Goal: Transaction & Acquisition: Purchase product/service

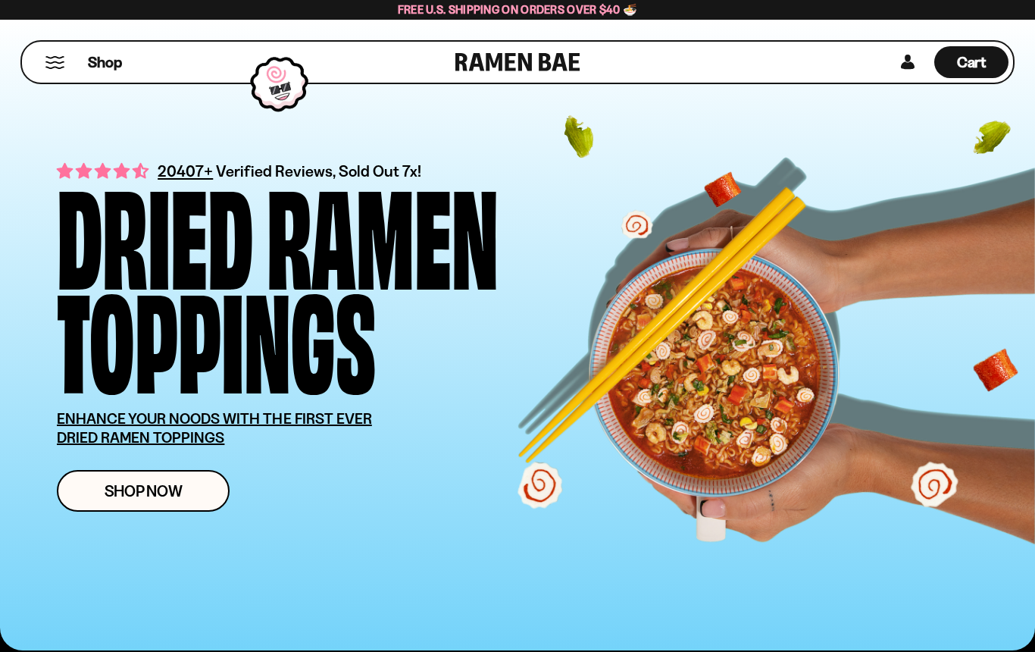
click at [152, 477] on link "Shop Now" at bounding box center [143, 491] width 173 height 42
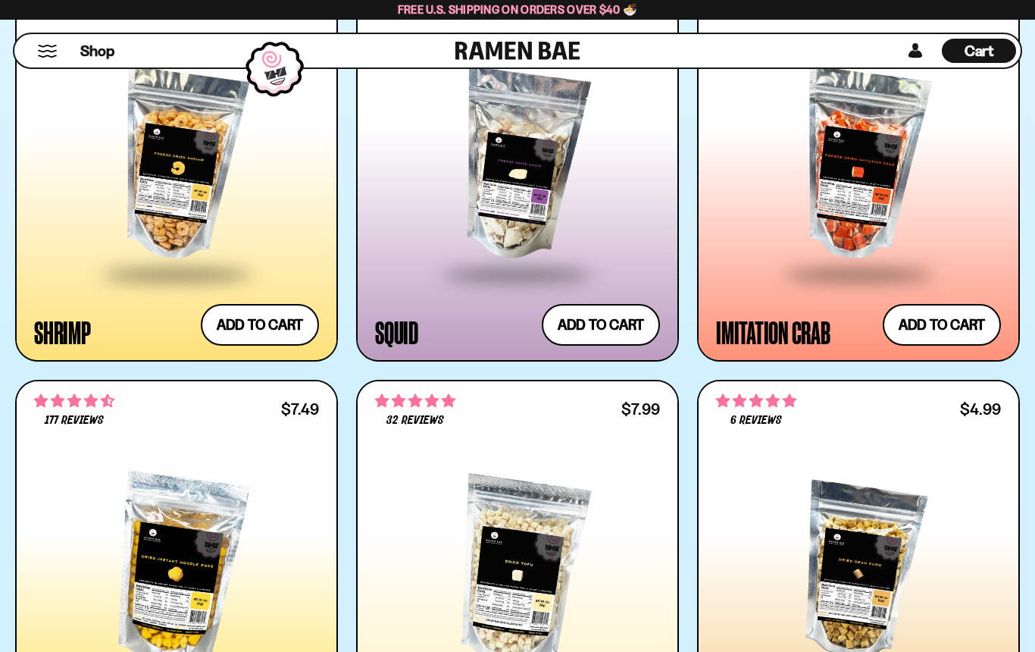
scroll to position [2192, 0]
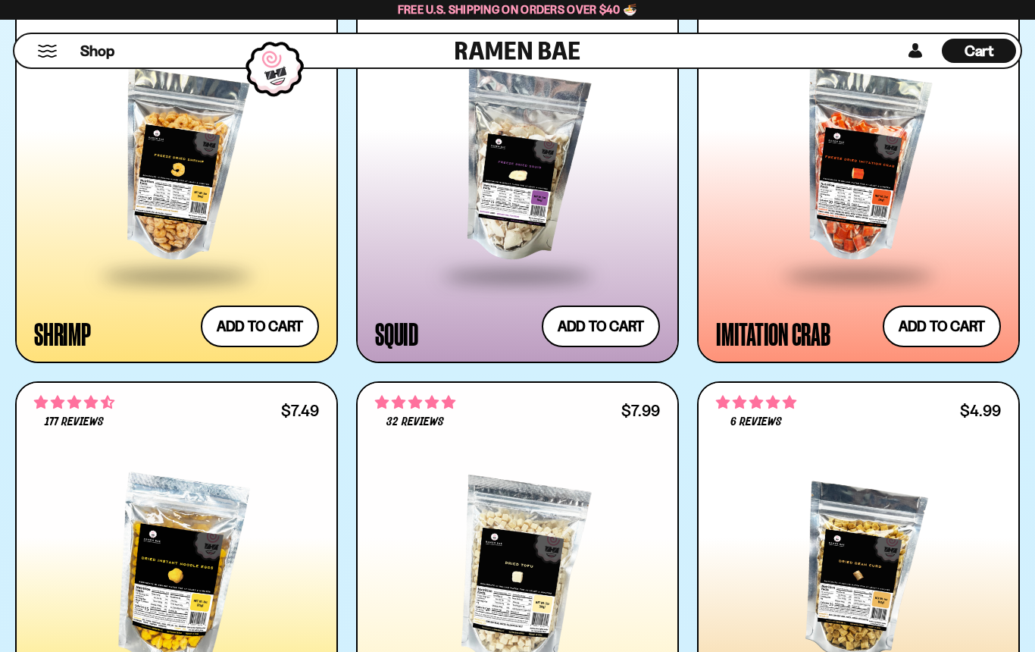
click at [890, 223] on div at bounding box center [858, 167] width 285 height 214
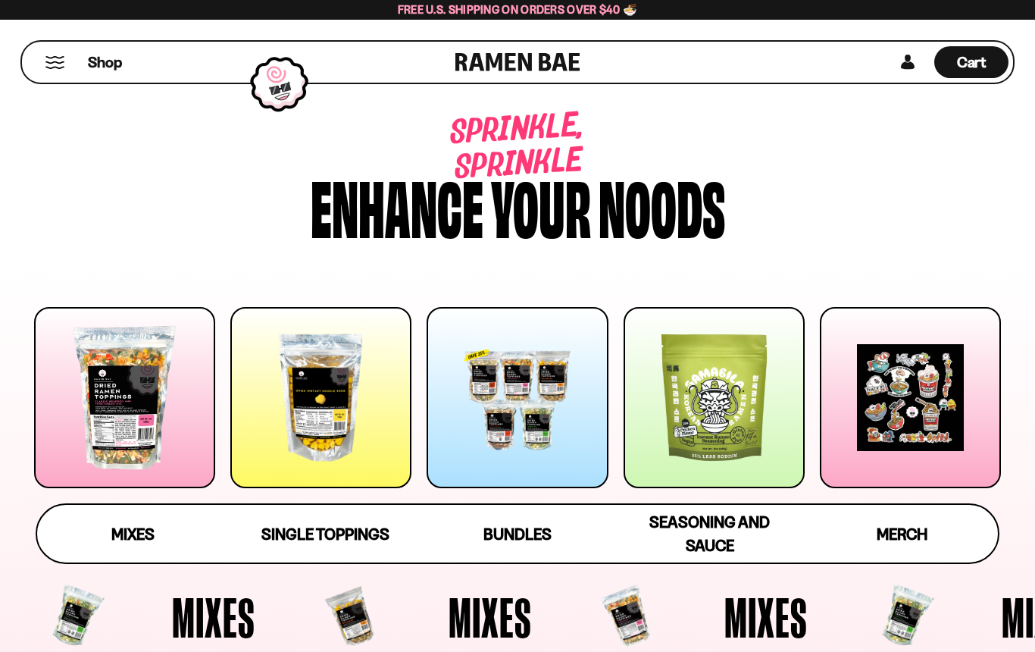
click at [117, 522] on div "Mixes" at bounding box center [132, 533] width 43 height 23
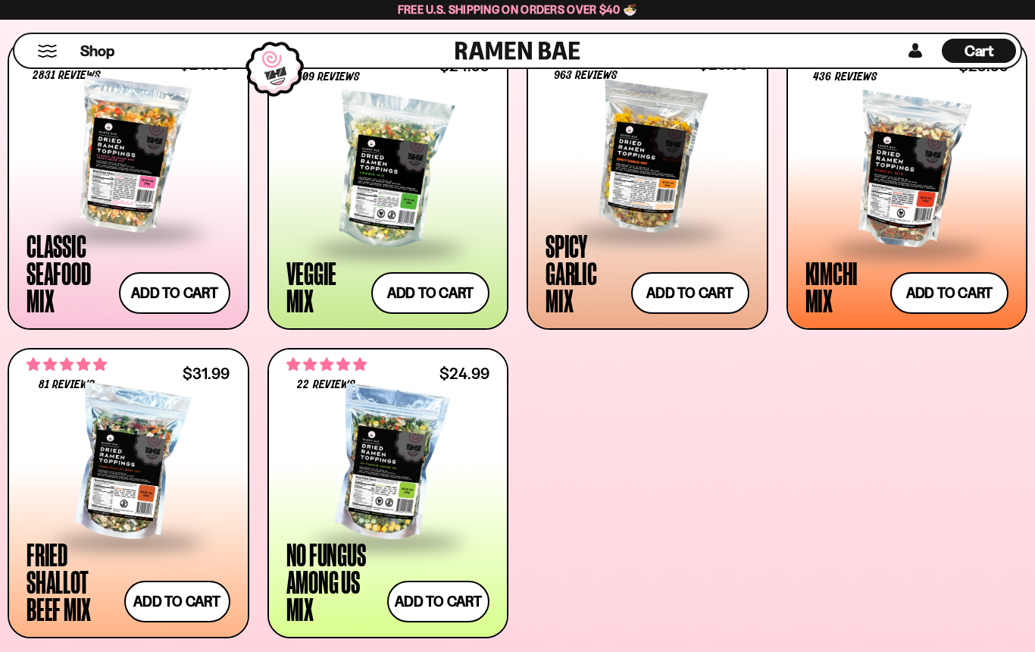
scroll to position [658, 0]
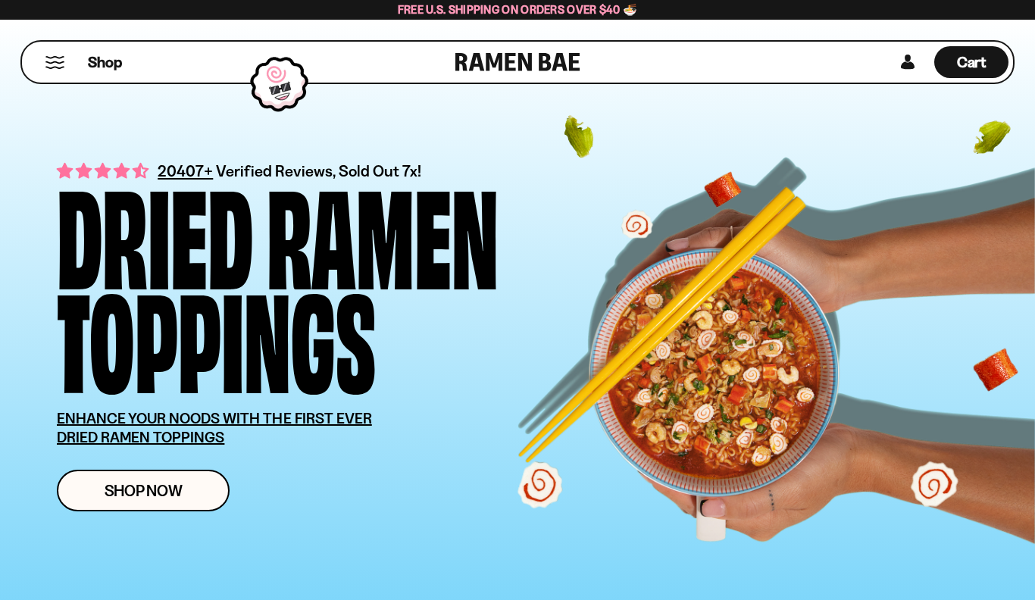
click at [122, 483] on span "Shop Now" at bounding box center [144, 491] width 78 height 16
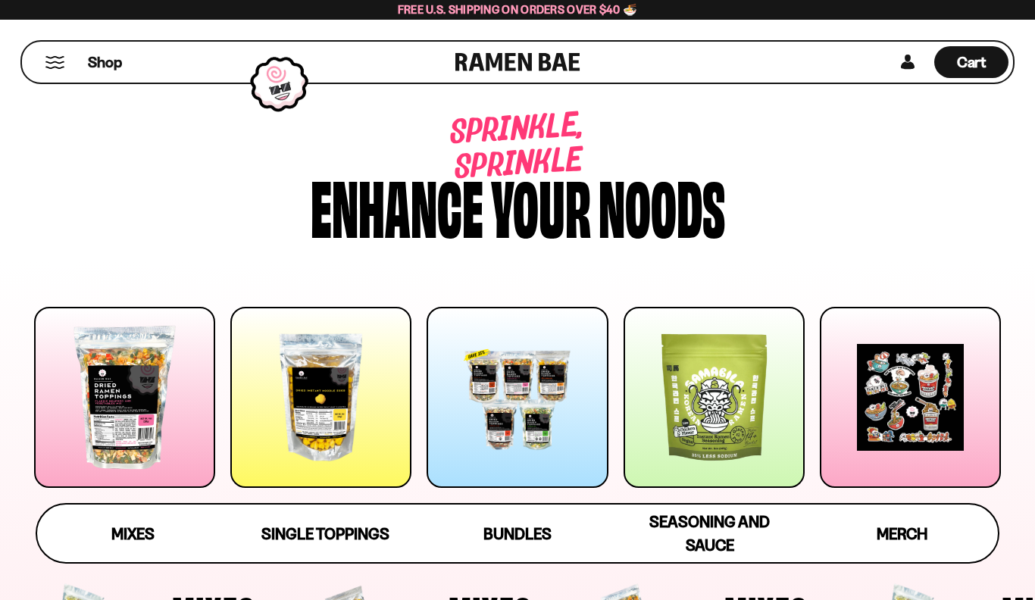
click at [112, 401] on div at bounding box center [124, 397] width 181 height 181
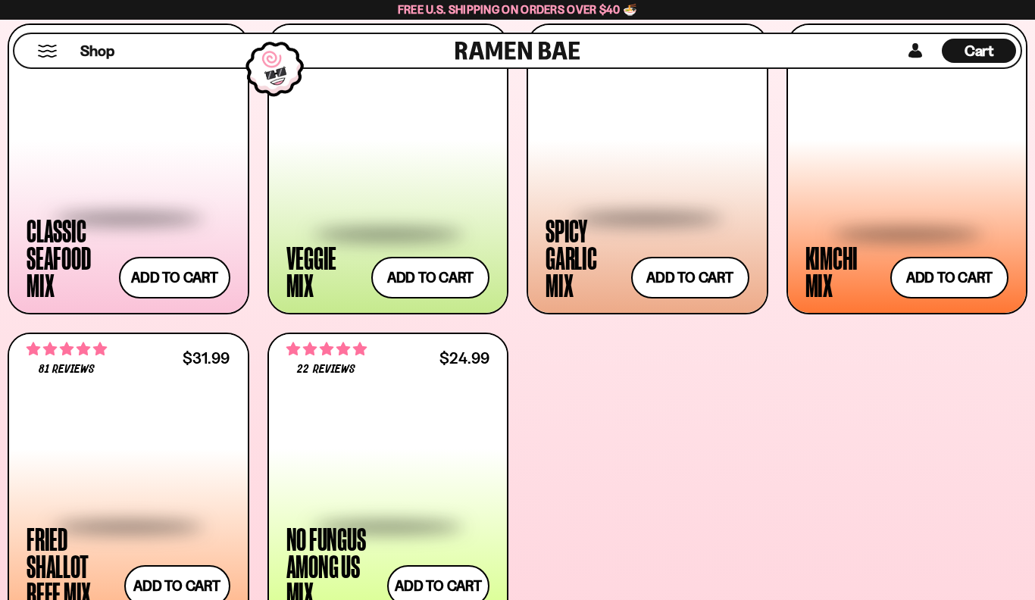
scroll to position [658, 0]
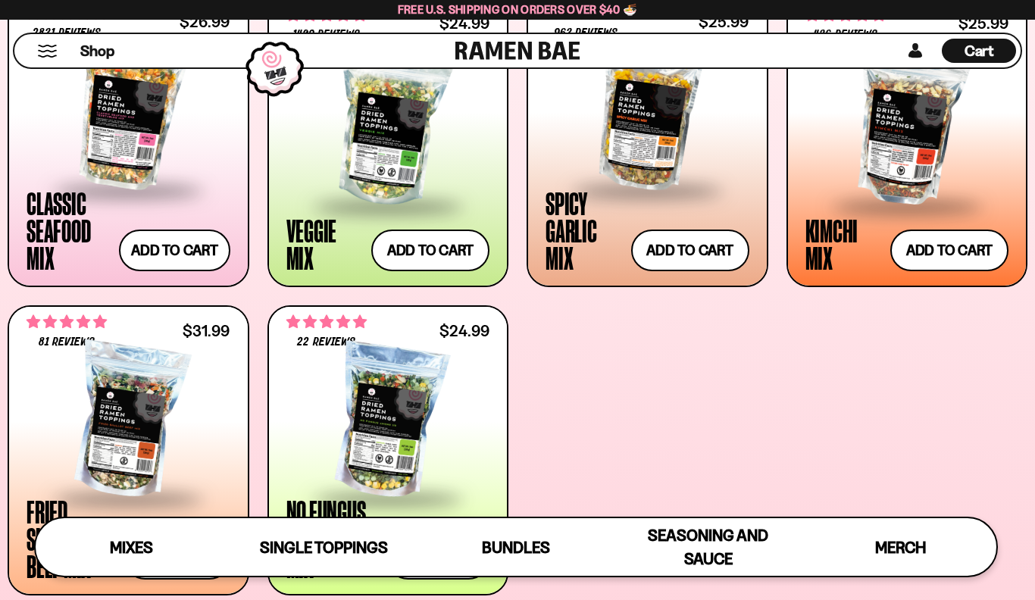
click at [130, 414] on div at bounding box center [129, 422] width 204 height 152
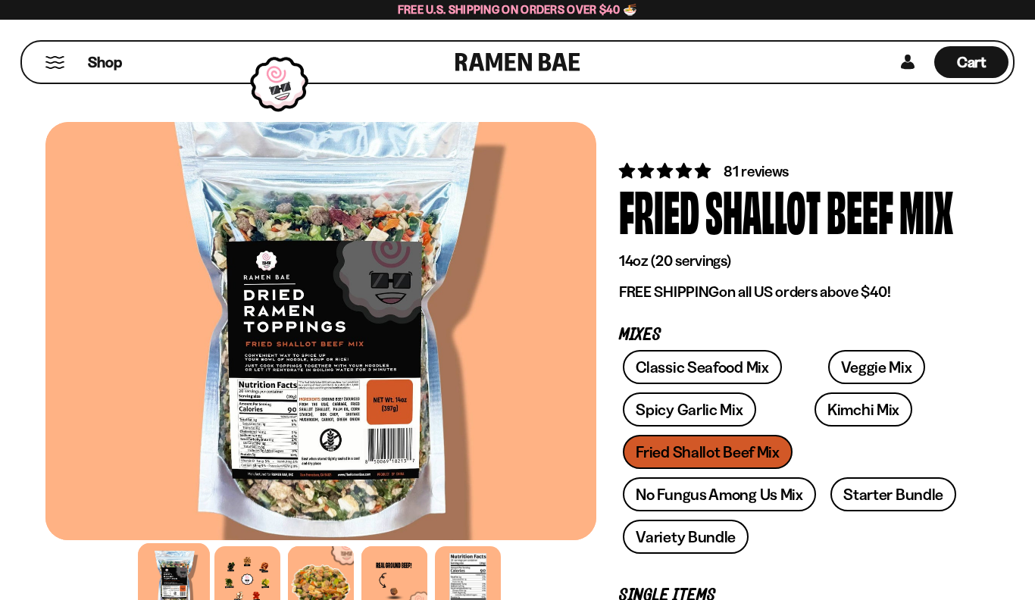
click at [857, 363] on link "Veggie Mix" at bounding box center [876, 367] width 97 height 34
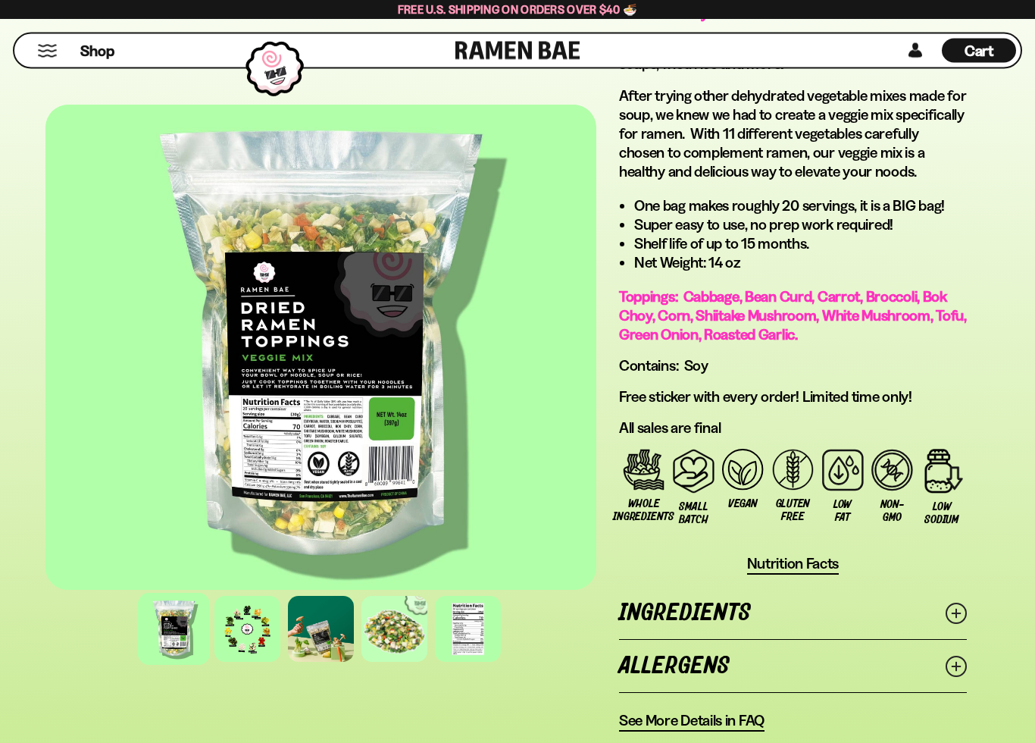
scroll to position [1049, 0]
click at [377, 599] on div at bounding box center [394, 629] width 66 height 66
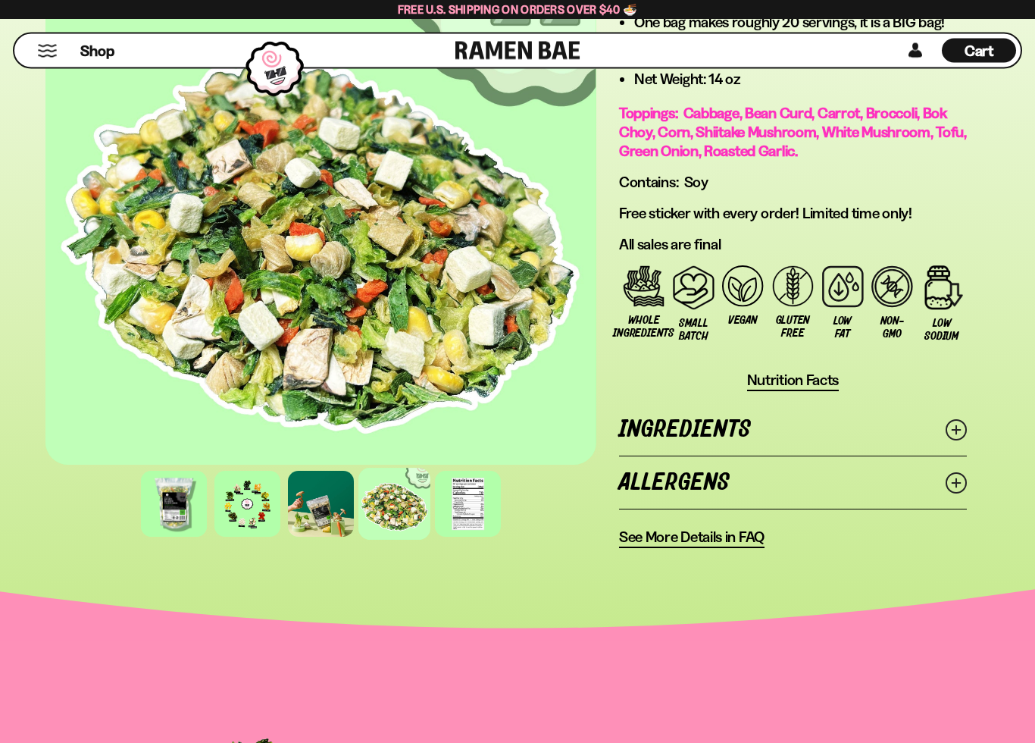
scroll to position [1233, 0]
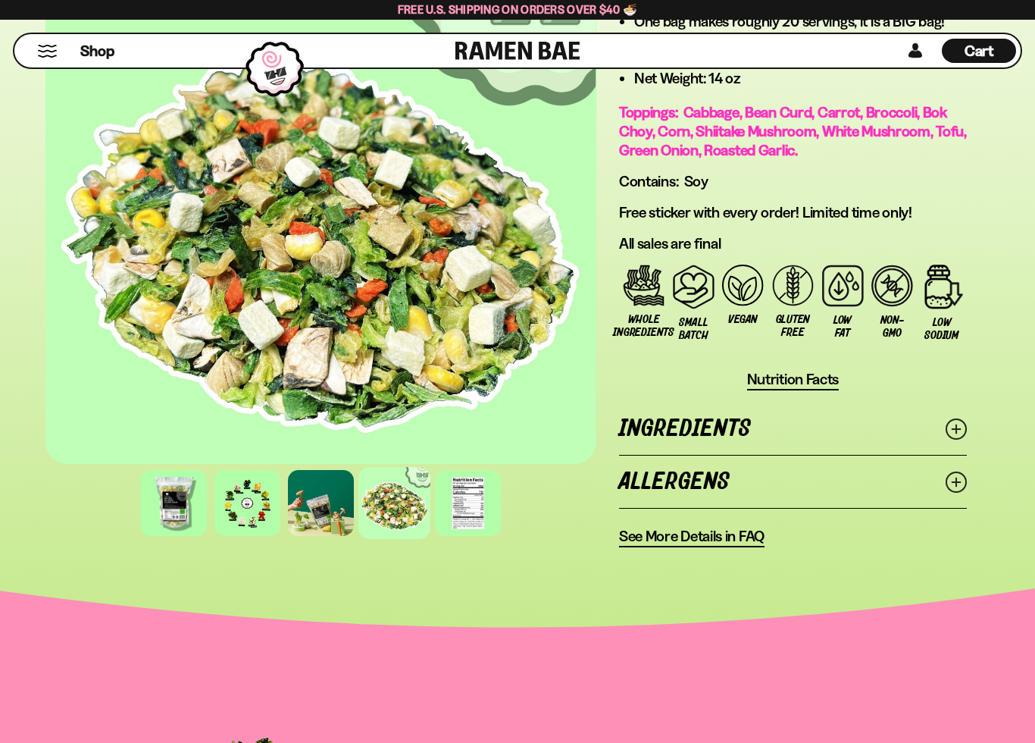
click at [959, 428] on icon at bounding box center [956, 428] width 21 height 21
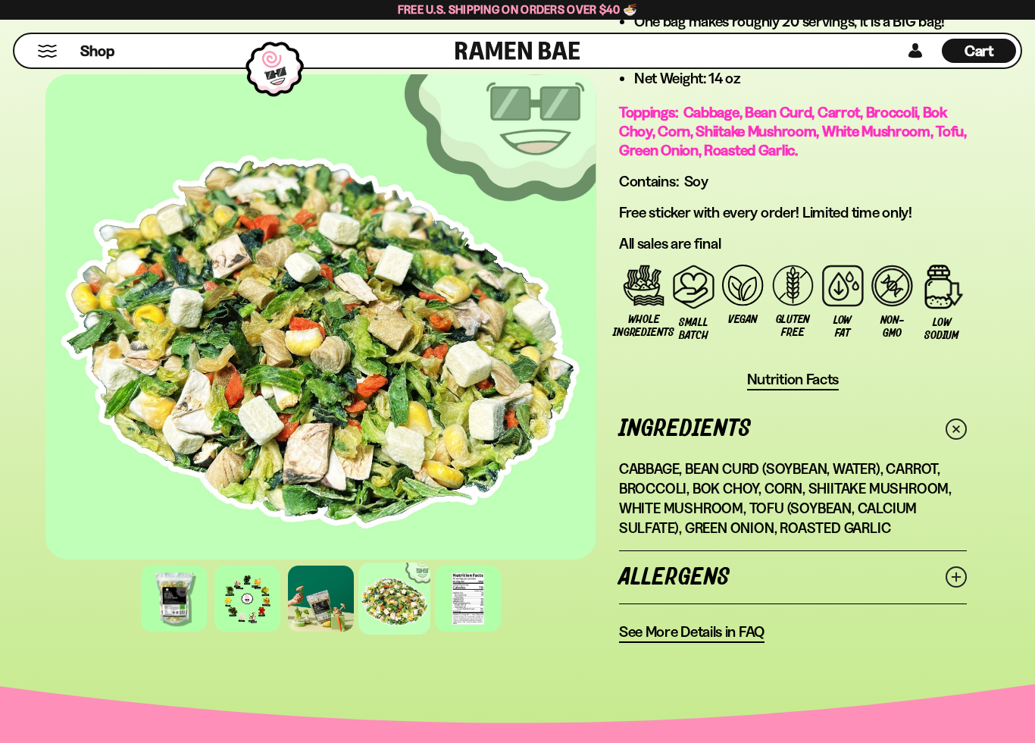
click at [953, 588] on link "Allergens" at bounding box center [793, 577] width 348 height 52
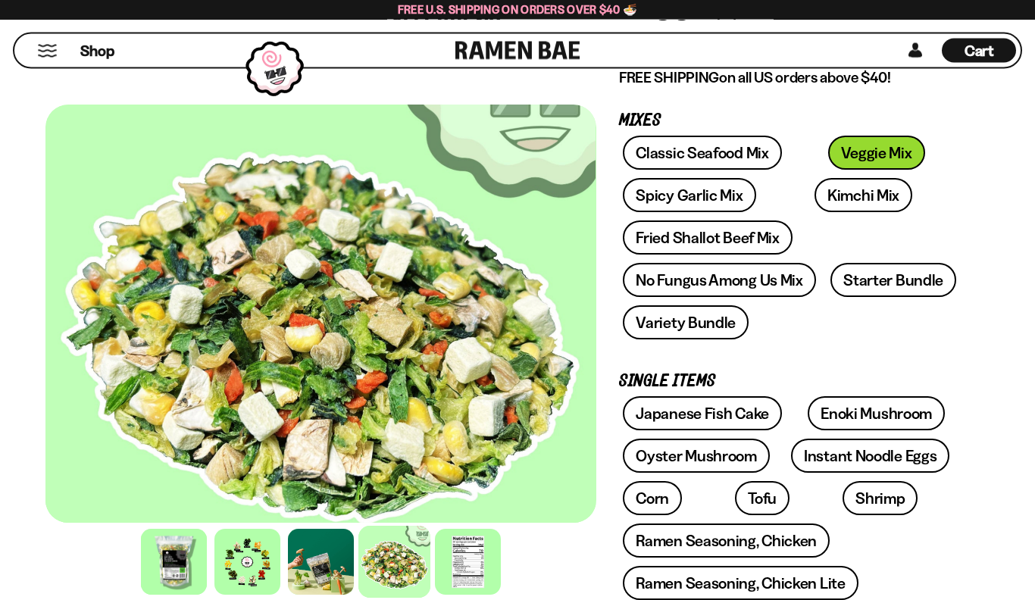
scroll to position [214, 0]
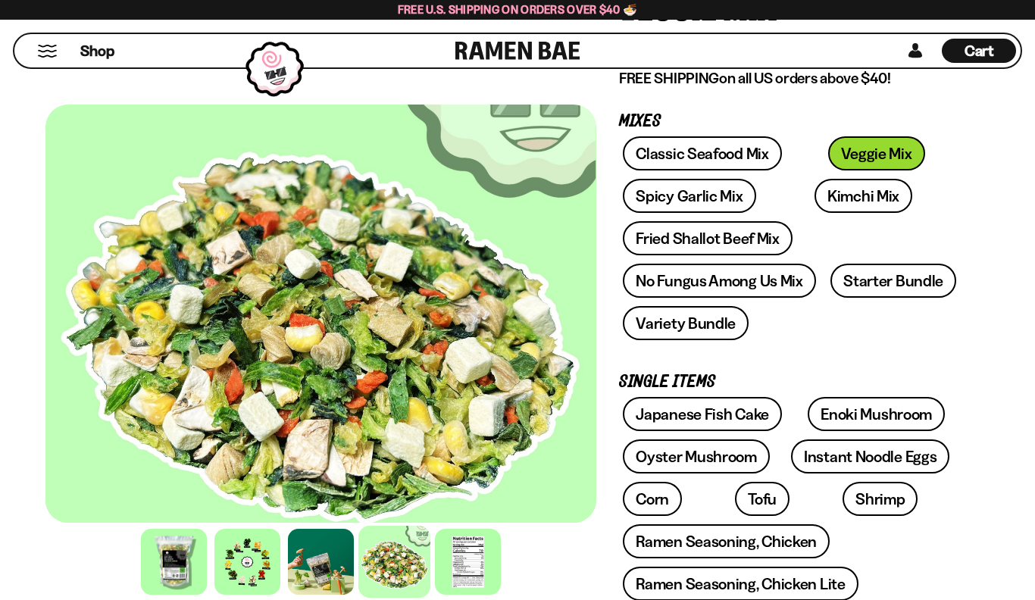
click at [827, 192] on link "Kimchi Mix" at bounding box center [864, 196] width 98 height 34
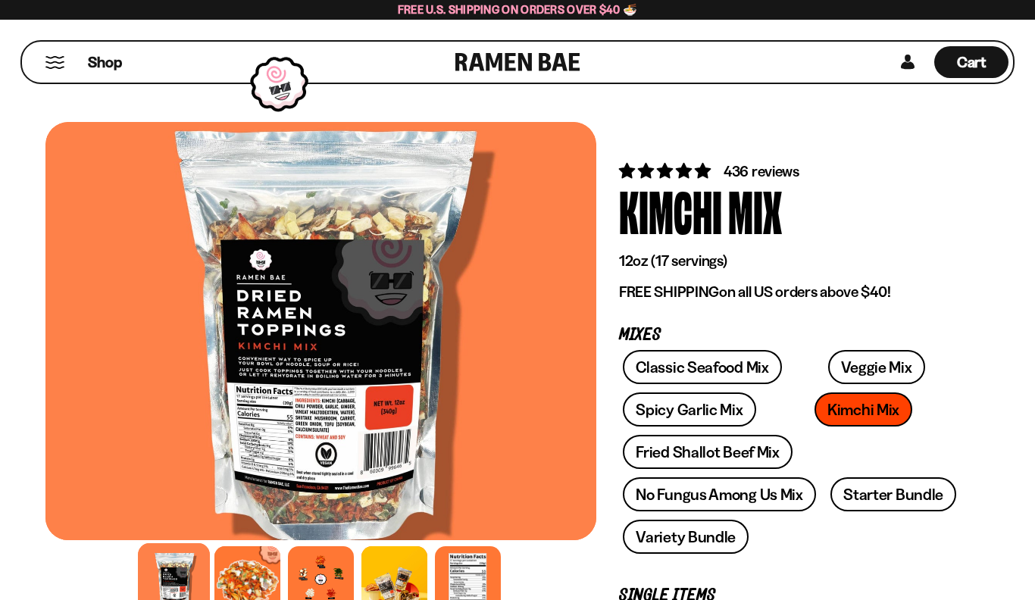
click at [316, 305] on div at bounding box center [320, 331] width 551 height 418
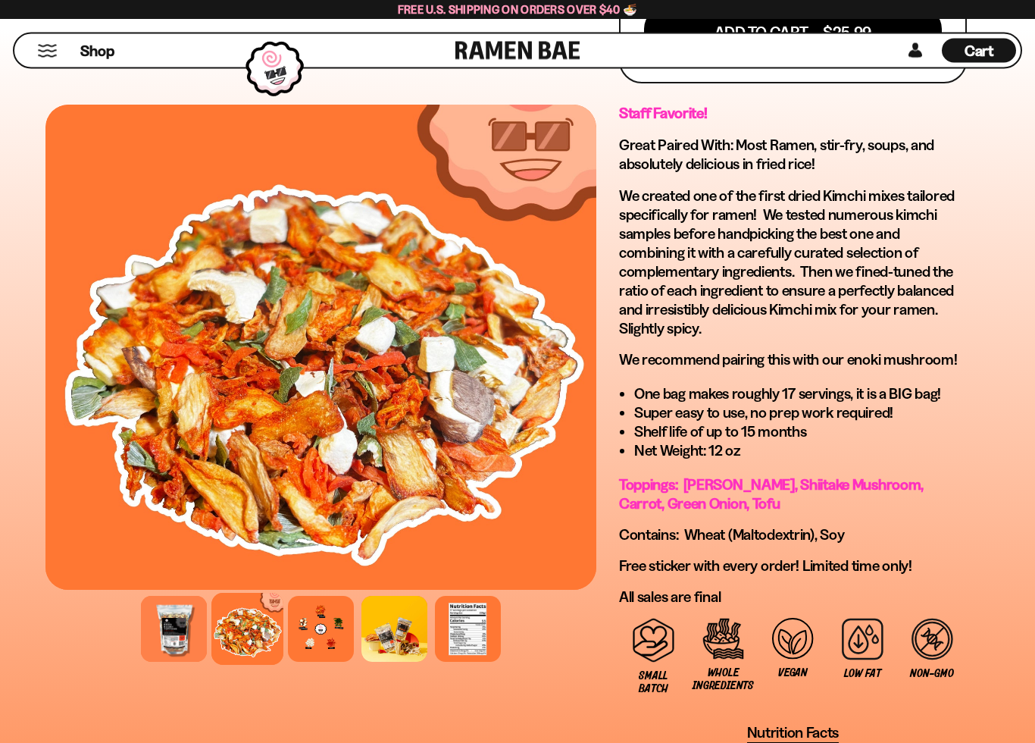
scroll to position [949, 0]
click at [918, 493] on span "Toppings: Kimchi, Shiitake Mushroom, Carrot, Green Onion, Tofu" at bounding box center [771, 493] width 305 height 37
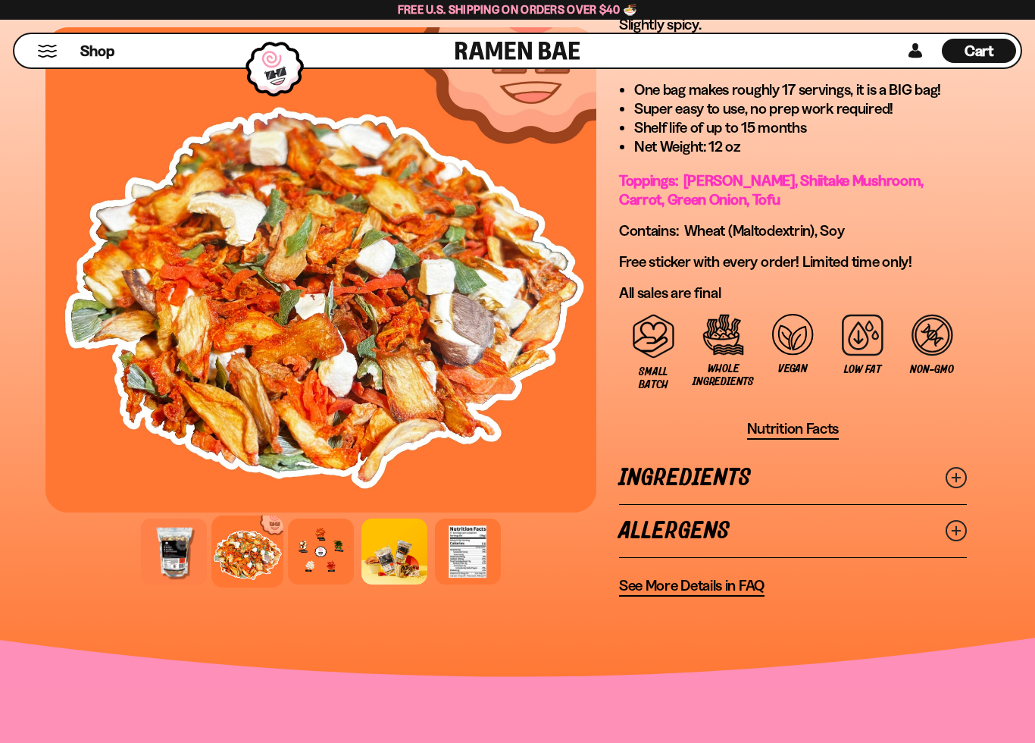
scroll to position [1255, 0]
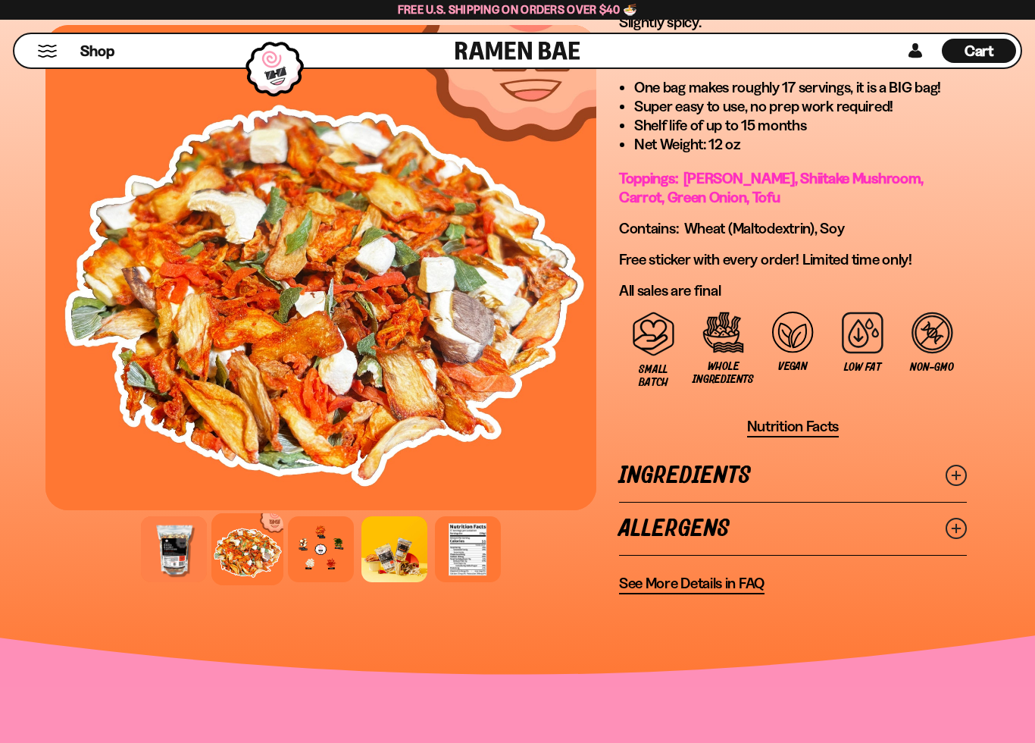
click at [962, 477] on icon at bounding box center [956, 474] width 21 height 21
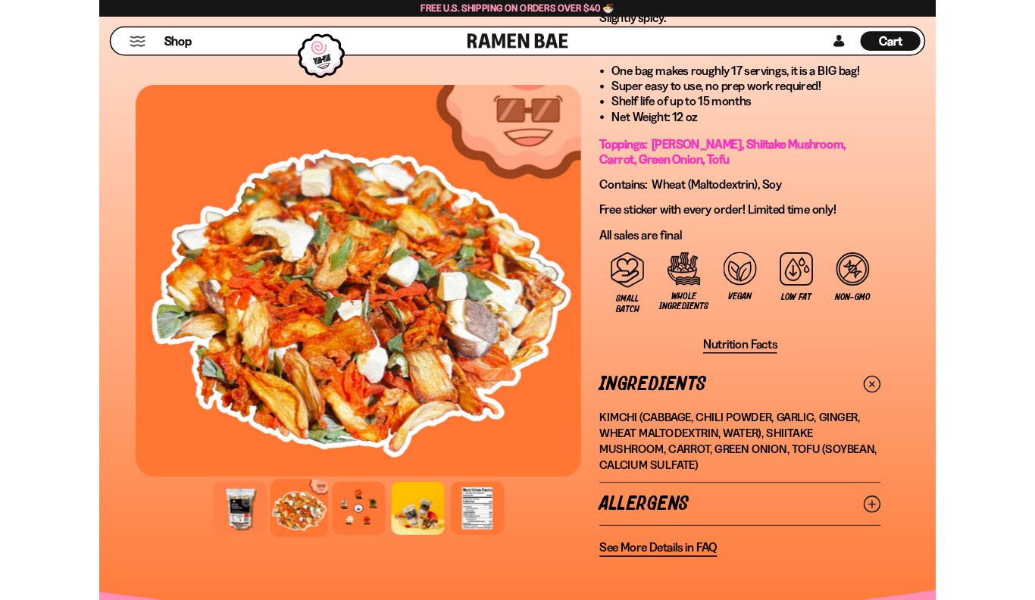
scroll to position [1175, 0]
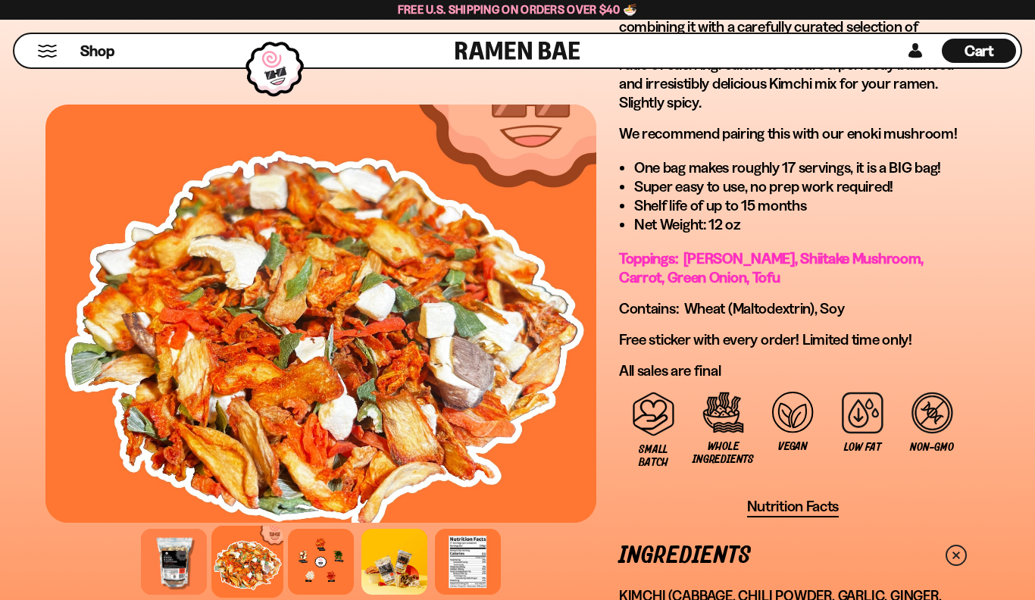
click at [66, 38] on div "Shop" at bounding box center [237, 50] width 436 height 33
click at [100, 49] on span "Shop" at bounding box center [97, 51] width 34 height 20
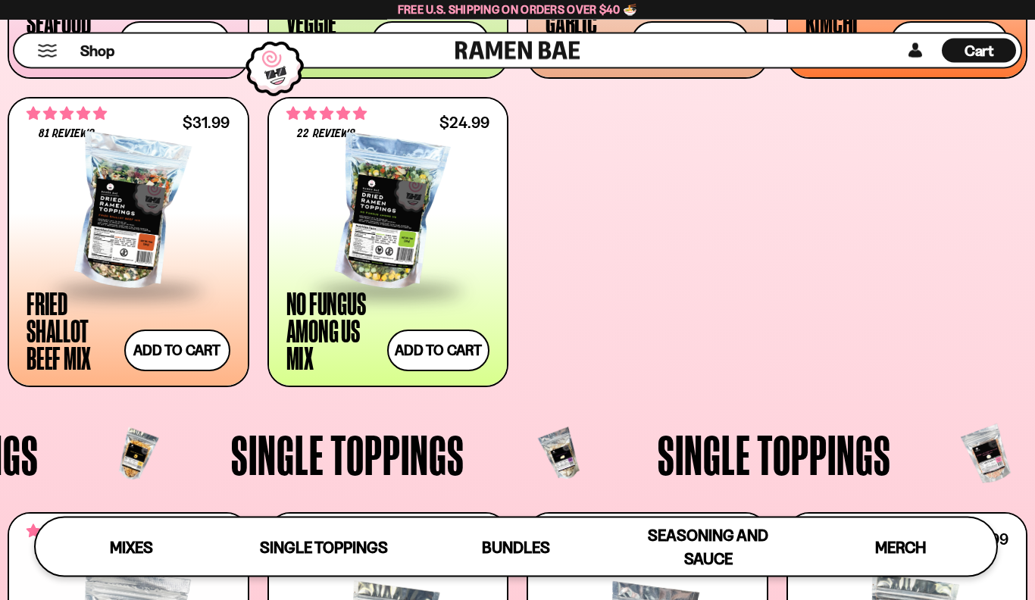
scroll to position [867, 0]
click at [371, 210] on div at bounding box center [388, 213] width 204 height 152
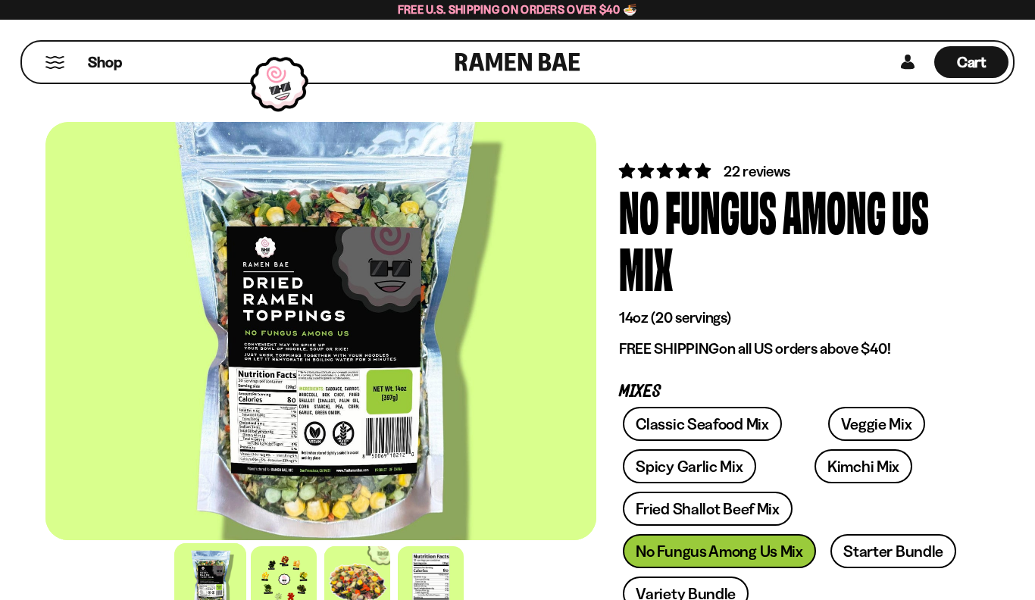
click at [308, 374] on div at bounding box center [320, 331] width 551 height 418
click at [310, 342] on div at bounding box center [320, 331] width 551 height 418
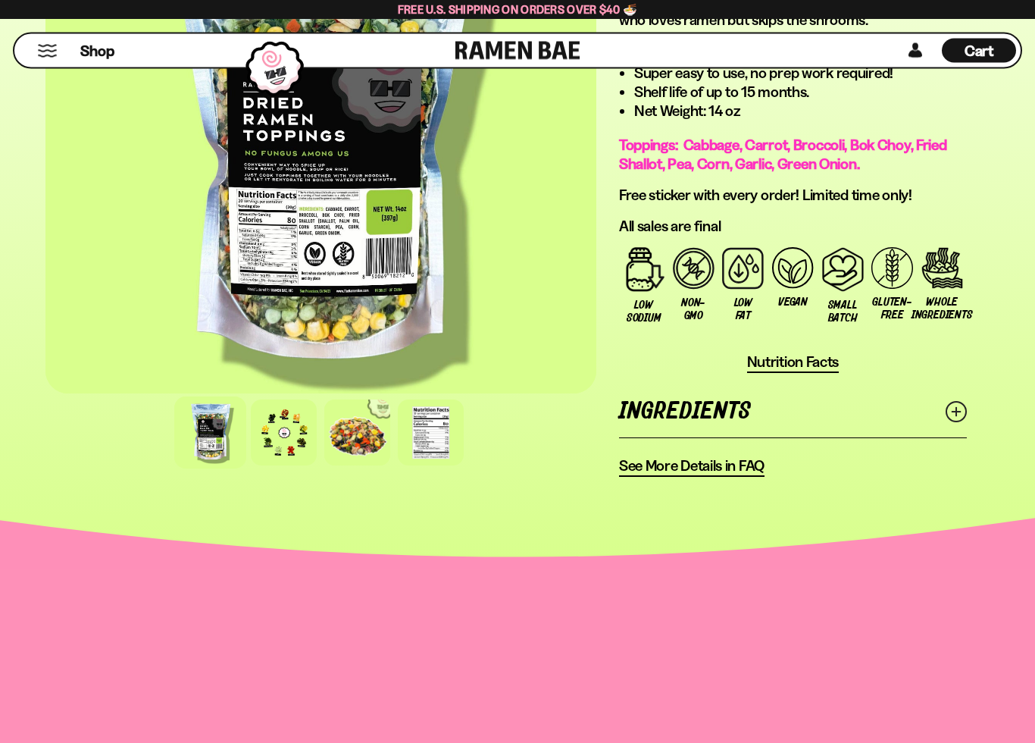
scroll to position [1276, 0]
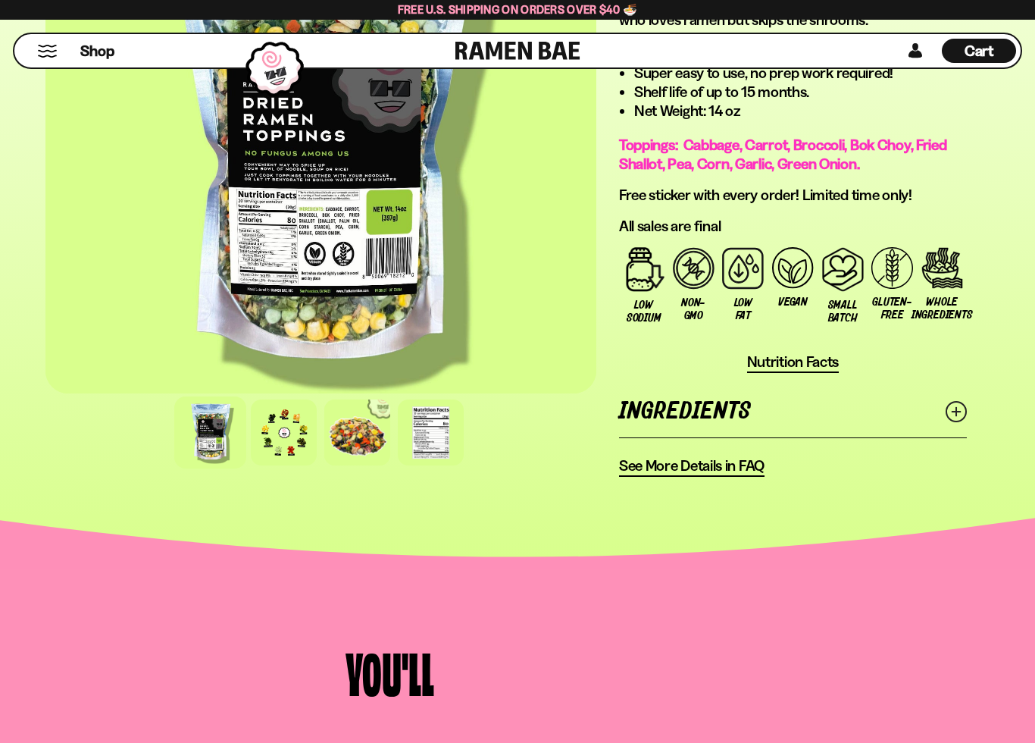
click at [963, 414] on icon at bounding box center [956, 411] width 21 height 21
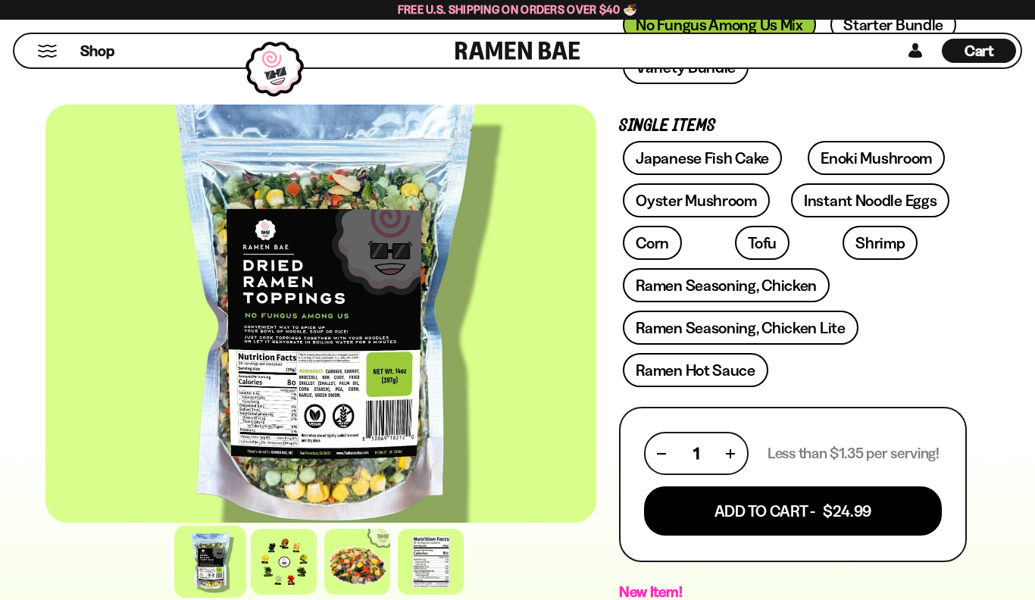
scroll to position [524, 0]
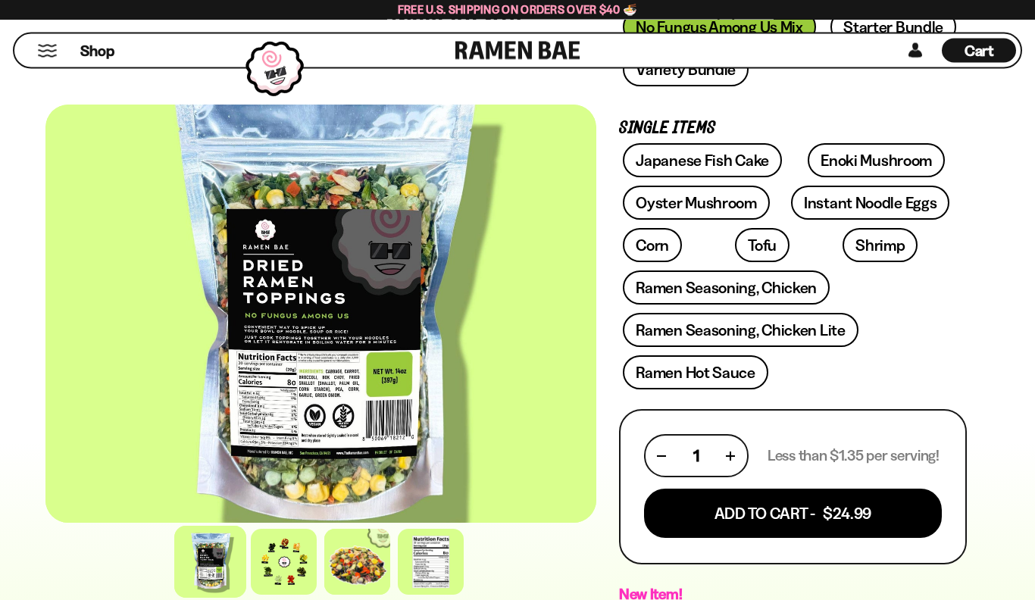
click at [799, 320] on link "Ramen Seasoning, Chicken Lite" at bounding box center [740, 331] width 235 height 34
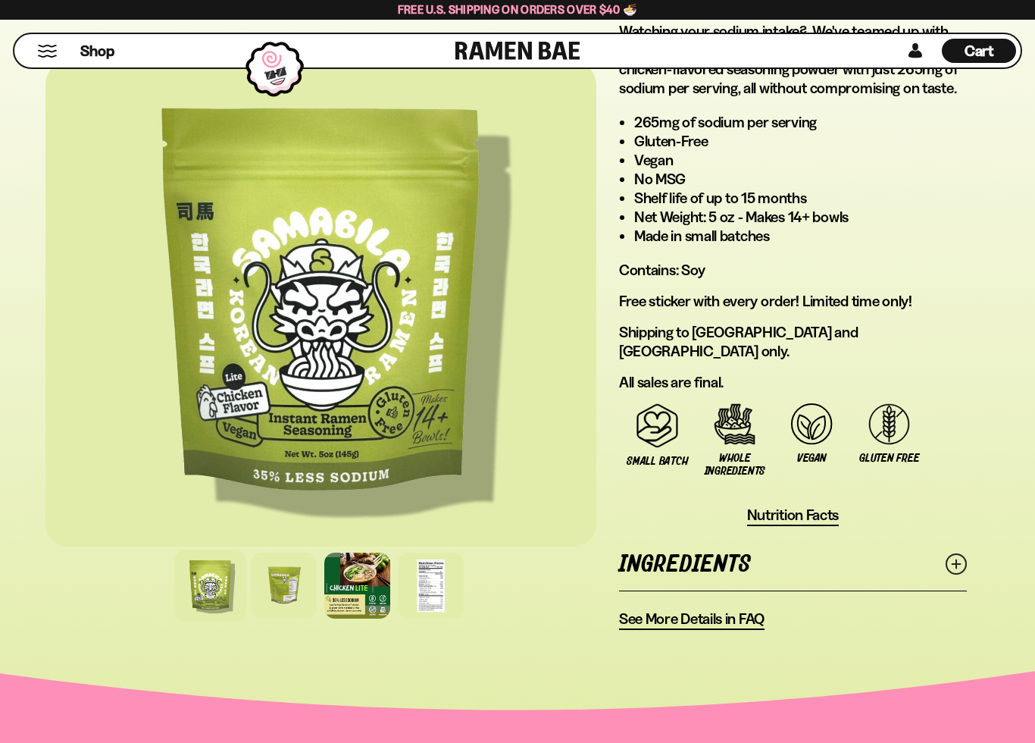
scroll to position [1170, 0]
click at [958, 552] on icon at bounding box center [956, 562] width 21 height 21
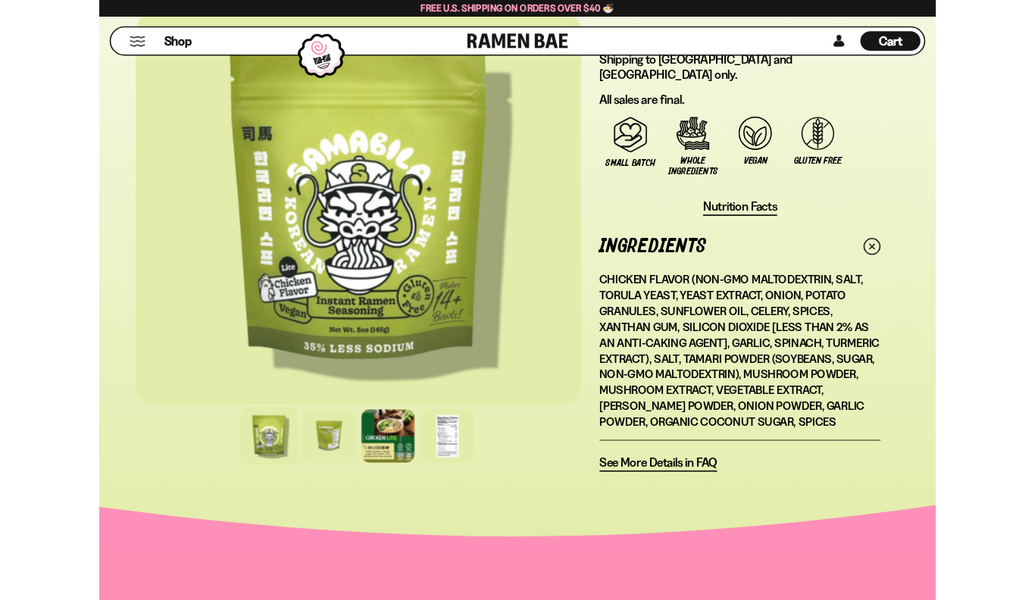
scroll to position [1426, 0]
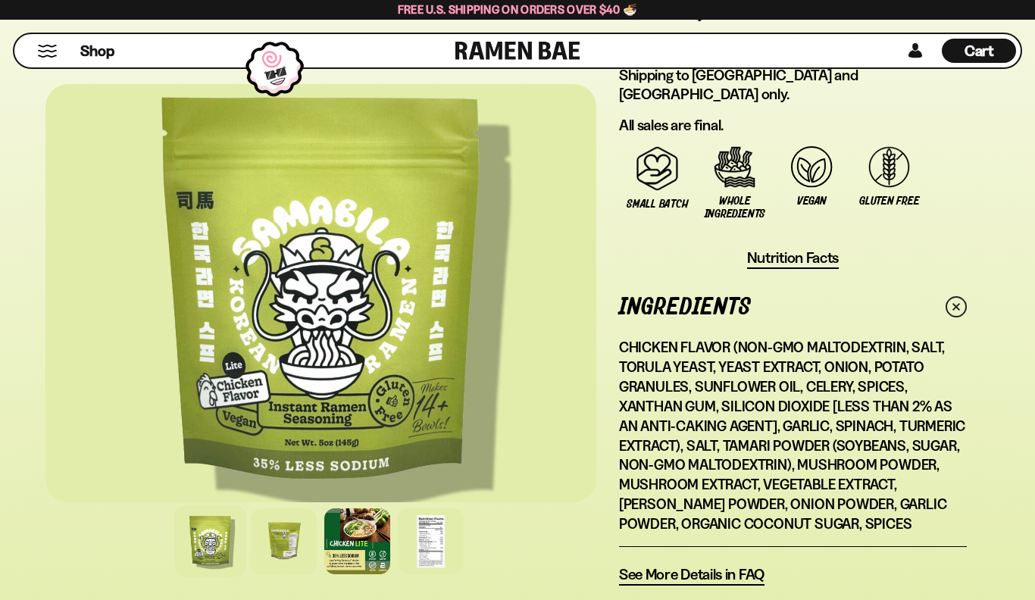
click at [77, 49] on div "Shop" at bounding box center [237, 50] width 436 height 33
click at [104, 49] on span "Shop" at bounding box center [97, 51] width 34 height 20
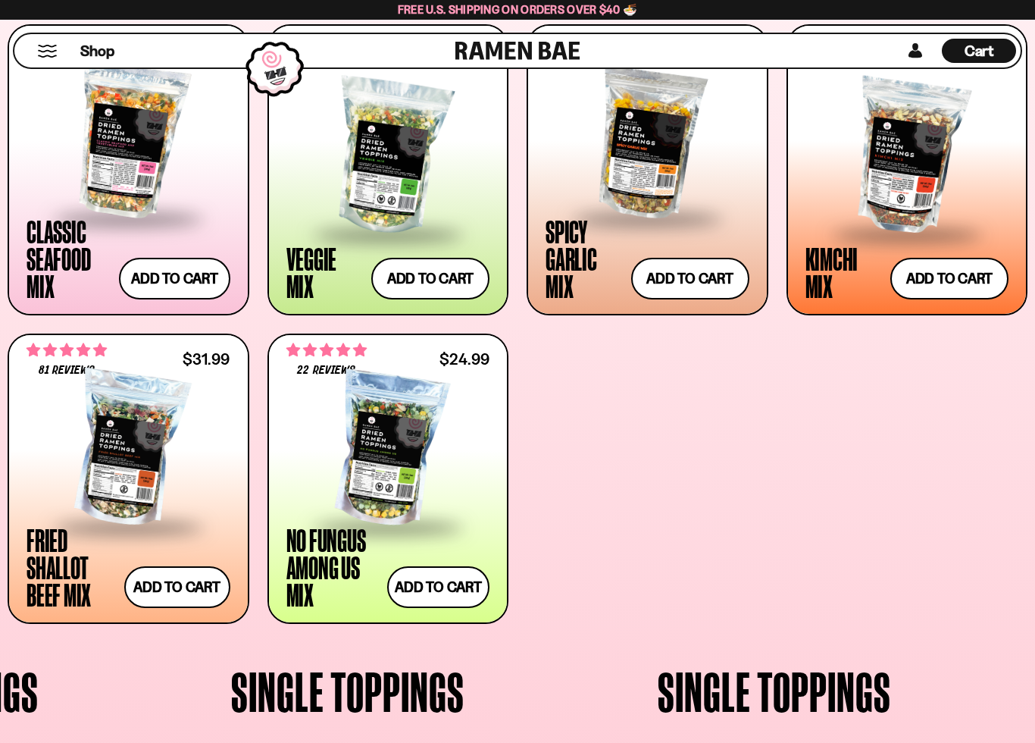
scroll to position [661, 0]
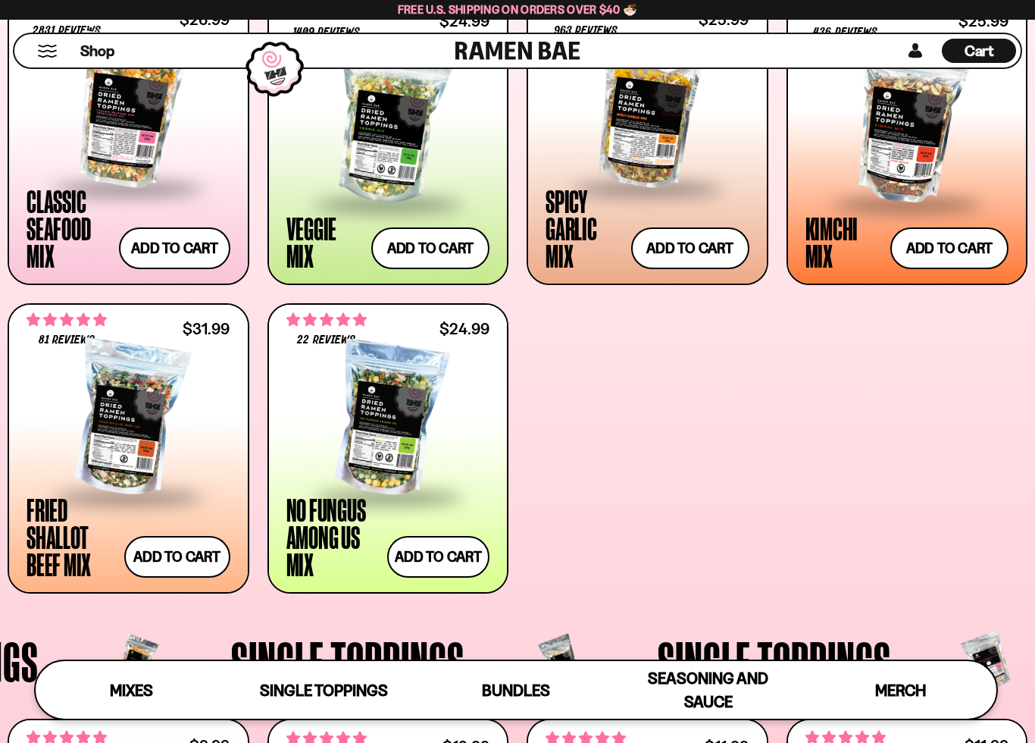
click at [305, 599] on span "Single Toppings" at bounding box center [324, 689] width 128 height 19
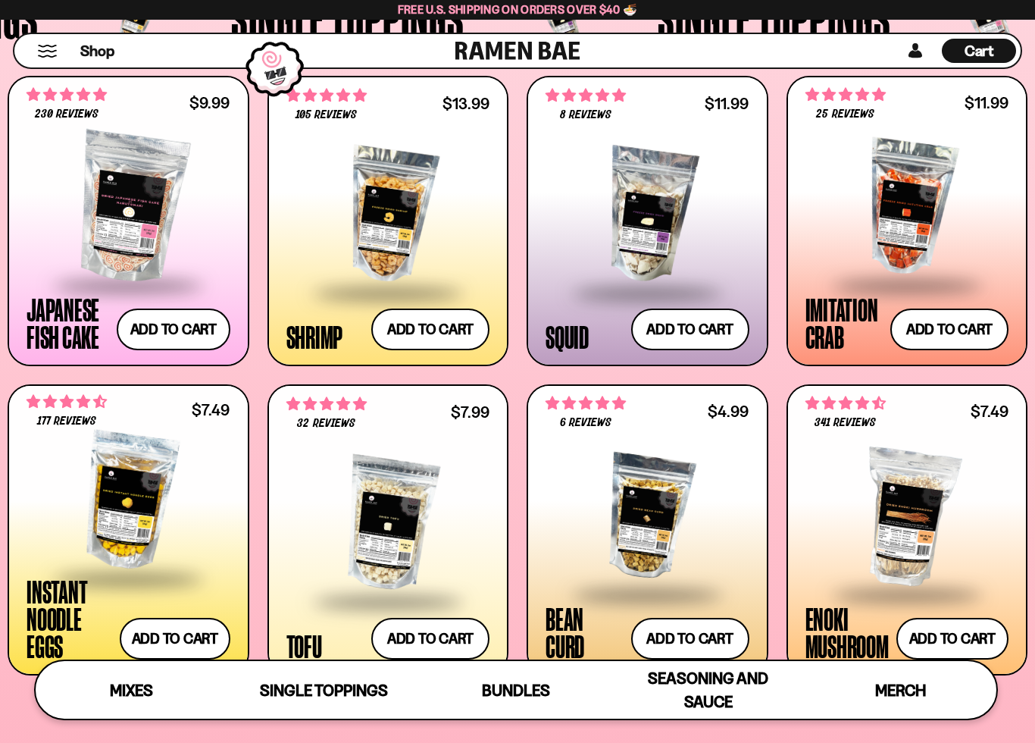
scroll to position [1363, 0]
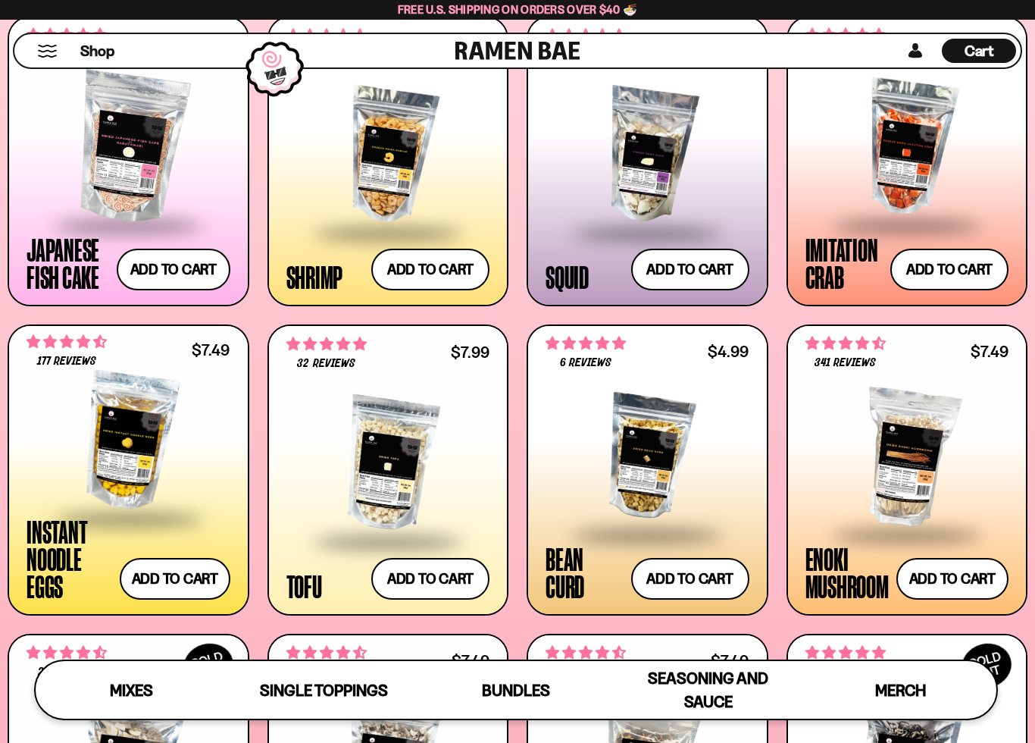
click at [105, 452] on div at bounding box center [129, 441] width 204 height 152
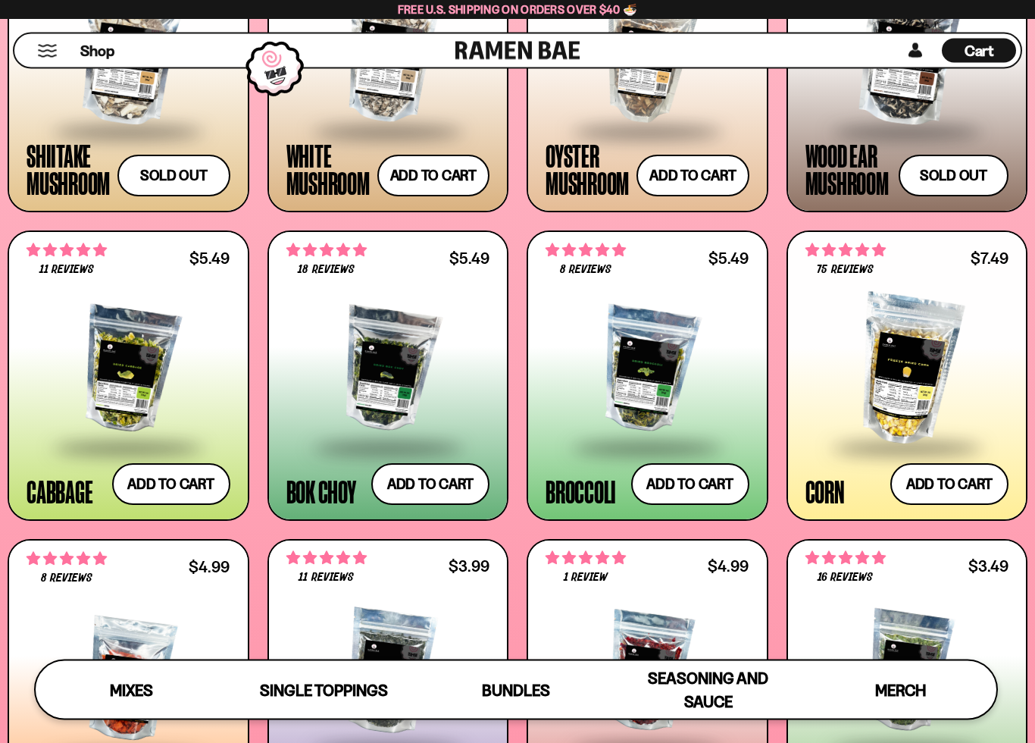
scroll to position [2075, 0]
click at [121, 363] on div at bounding box center [129, 370] width 204 height 152
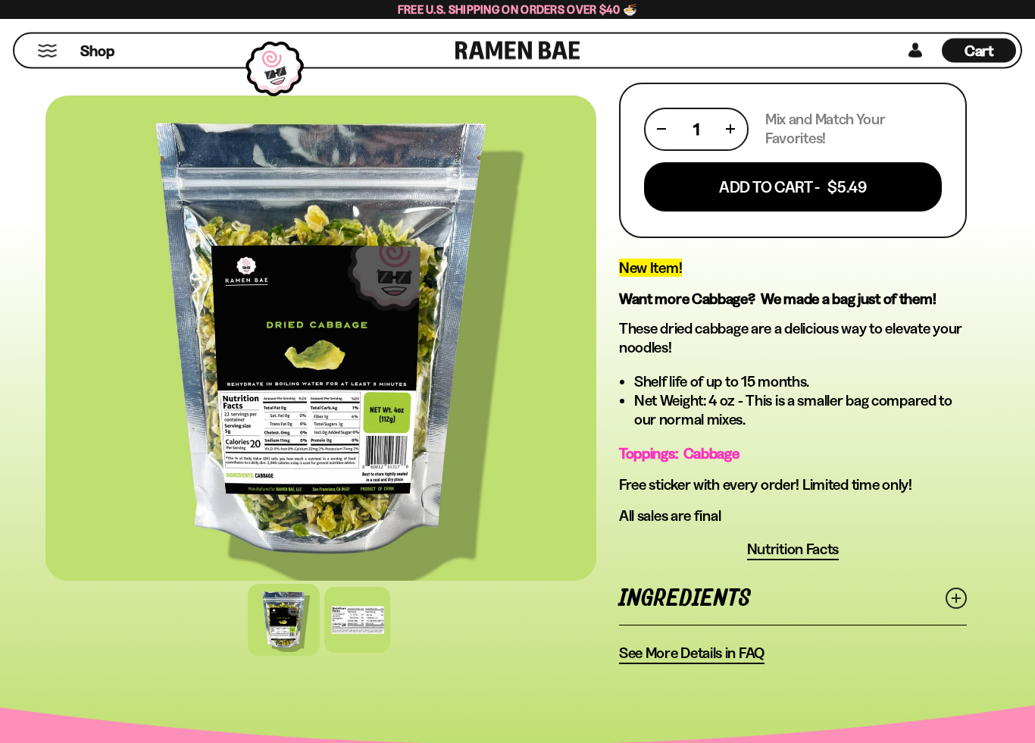
scroll to position [330, 0]
click at [996, 580] on div "FADCB6FD-DFAB-4417-9F21-029242090B77 FADCB6FD-DFAB-4417-9F21-029242090B77 11 re…" at bounding box center [517, 227] width 1035 height 871
click at [963, 590] on icon at bounding box center [956, 597] width 21 height 21
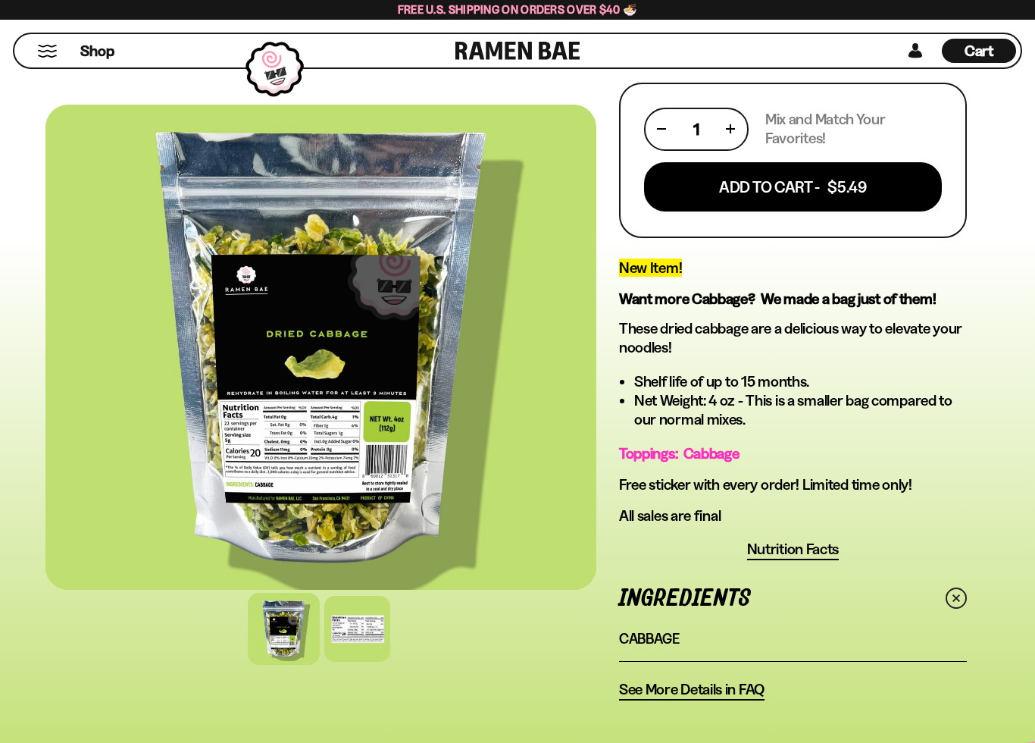
click at [1026, 614] on div "FADCB6FD-DFAB-4417-9F21-029242090B77 FADCB6FD-DFAB-4417-9F21-029242090B77 11 re…" at bounding box center [517, 246] width 1035 height 908
click at [91, 46] on span "Shop" at bounding box center [97, 51] width 34 height 20
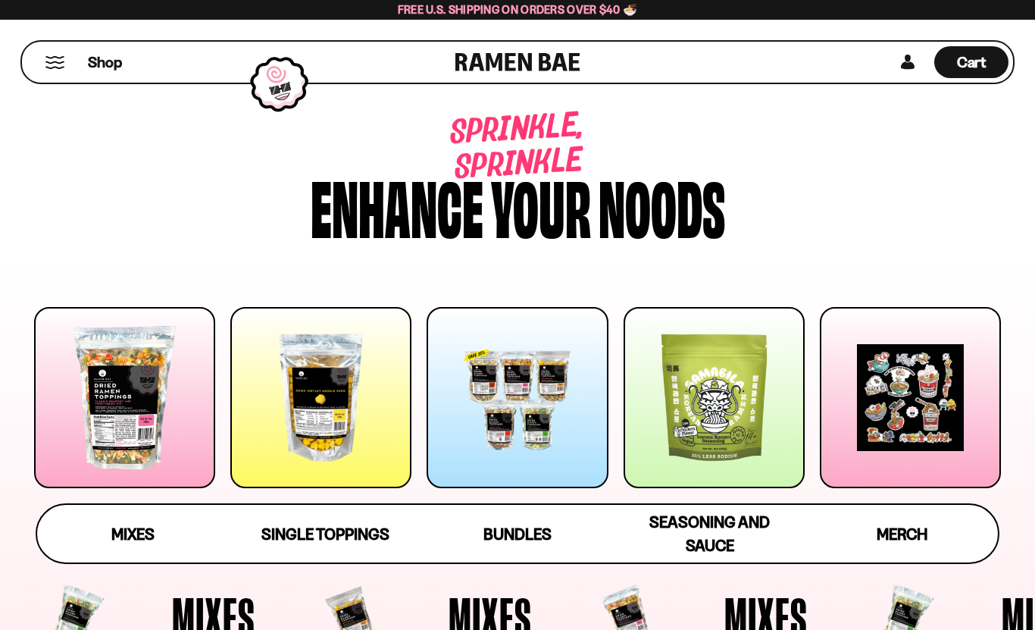
click at [299, 530] on span "Single Toppings" at bounding box center [325, 533] width 128 height 19
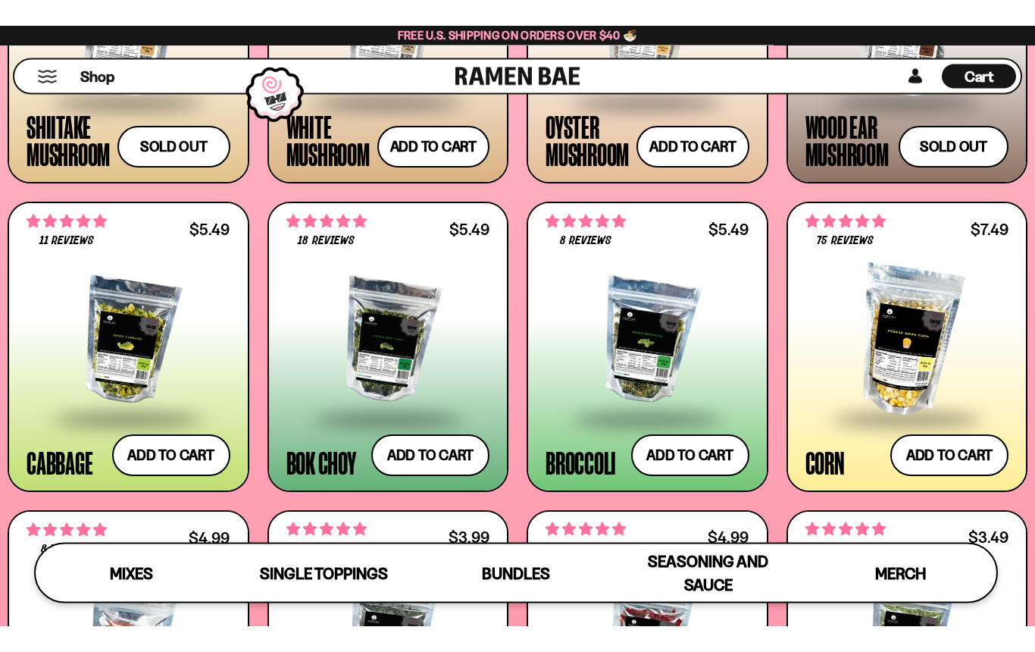
scroll to position [2129, 0]
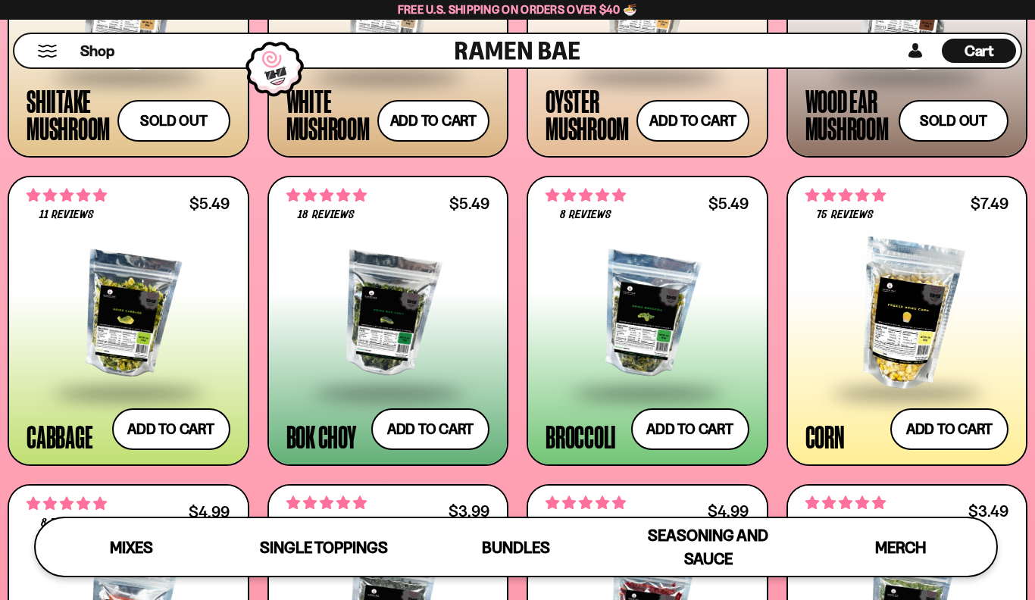
click at [958, 433] on button "Add to cart Add ― Regular price $7.49 Regular price Sale price $7.49 Unit price…" at bounding box center [949, 429] width 118 height 42
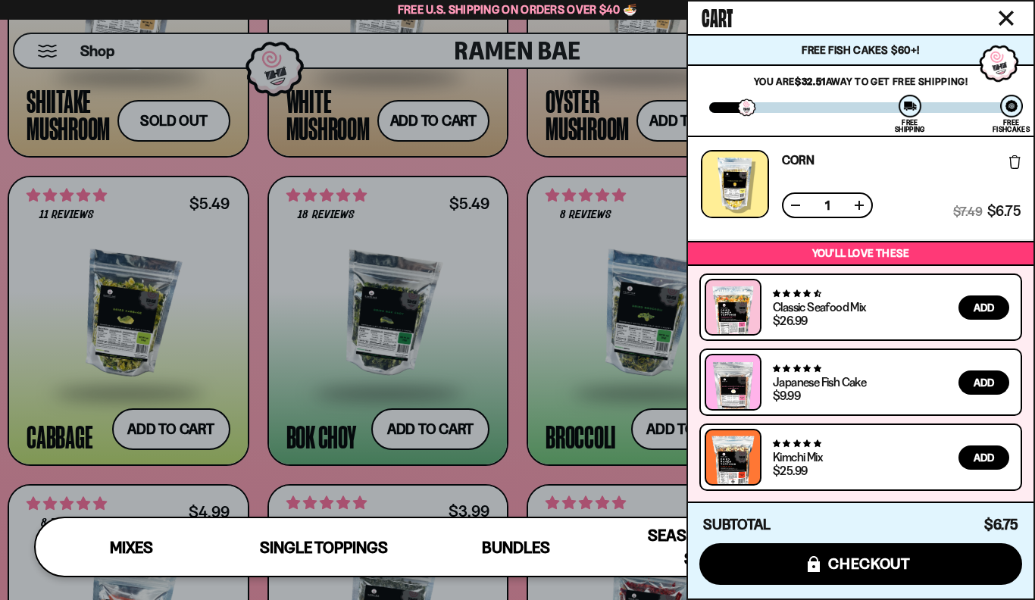
click at [153, 417] on div at bounding box center [517, 300] width 1035 height 600
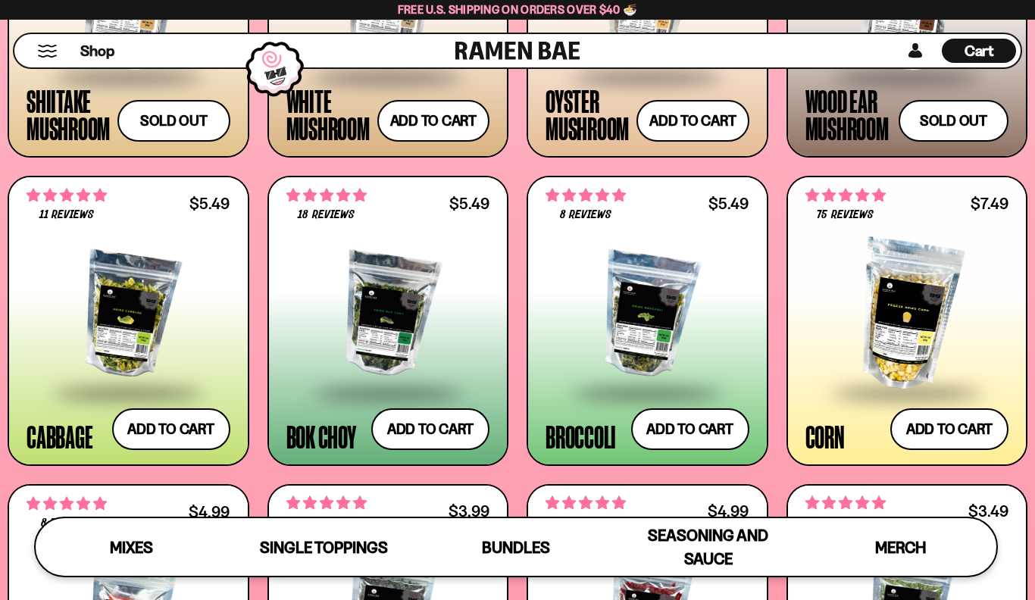
click at [141, 429] on button "Add to cart Add ― Regular price $5.49 Regular price Sale price $5.49 Unit price…" at bounding box center [171, 429] width 118 height 42
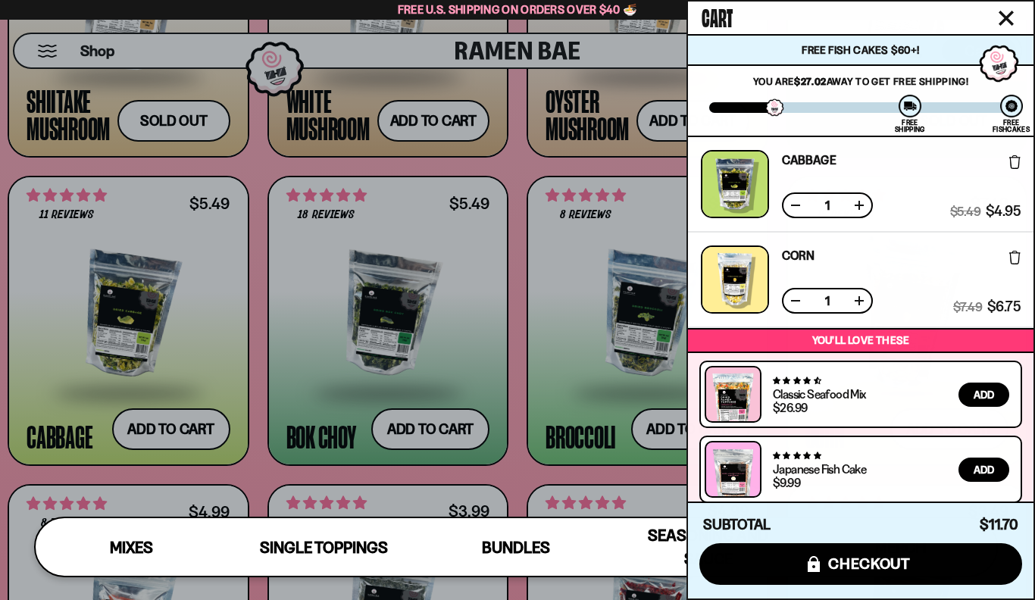
click at [903, 555] on span "checkout" at bounding box center [869, 563] width 83 height 17
